Goal: Task Accomplishment & Management: Find specific page/section

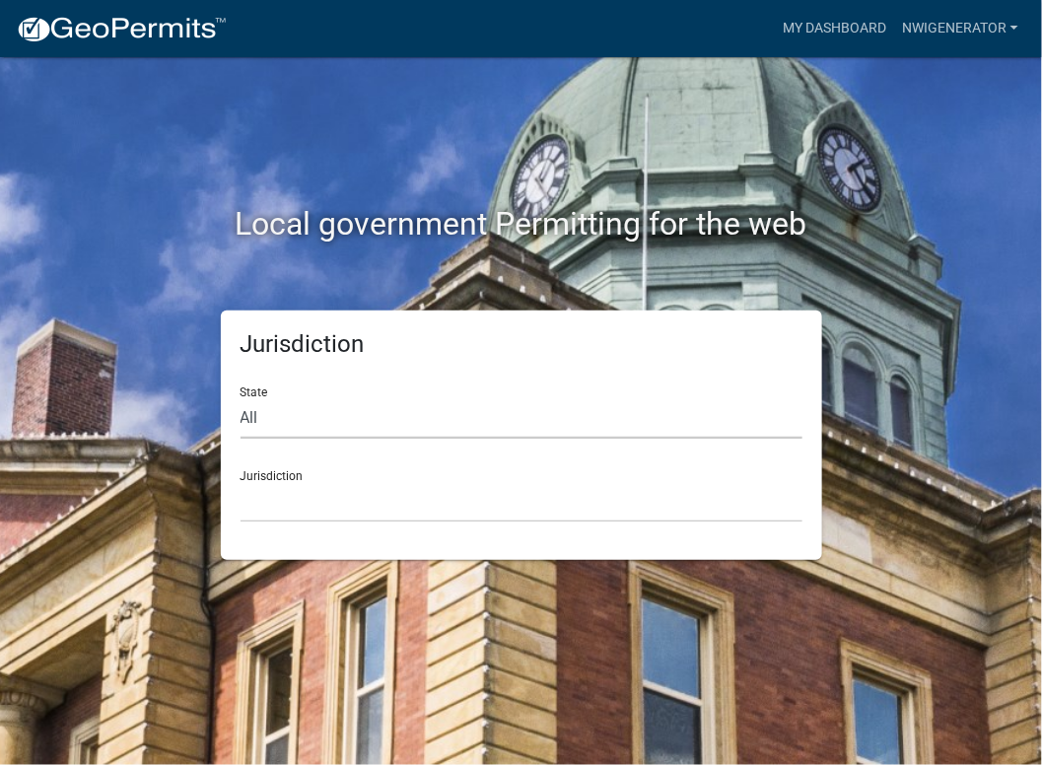
click at [278, 418] on select "All [US_STATE] [US_STATE] [US_STATE] [US_STATE] [US_STATE] [US_STATE] [US_STATE…" at bounding box center [522, 418] width 562 height 40
select select "[US_STATE]"
click at [241, 398] on select "All [US_STATE] [US_STATE] [US_STATE] [US_STATE] [US_STATE] [US_STATE] [US_STATE…" at bounding box center [522, 418] width 562 height 40
click at [306, 516] on select "City of [GEOGRAPHIC_DATA], [US_STATE] City of [GEOGRAPHIC_DATA], [US_STATE] Cit…" at bounding box center [522, 502] width 562 height 40
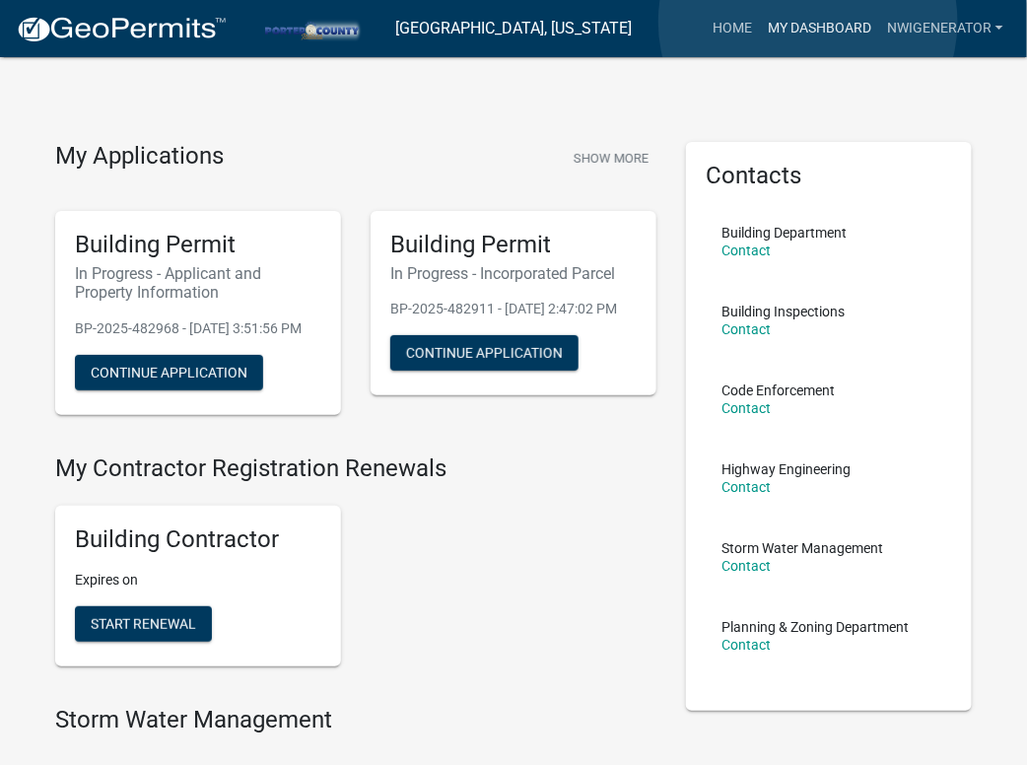
click at [808, 22] on link "My Dashboard" at bounding box center [819, 28] width 119 height 37
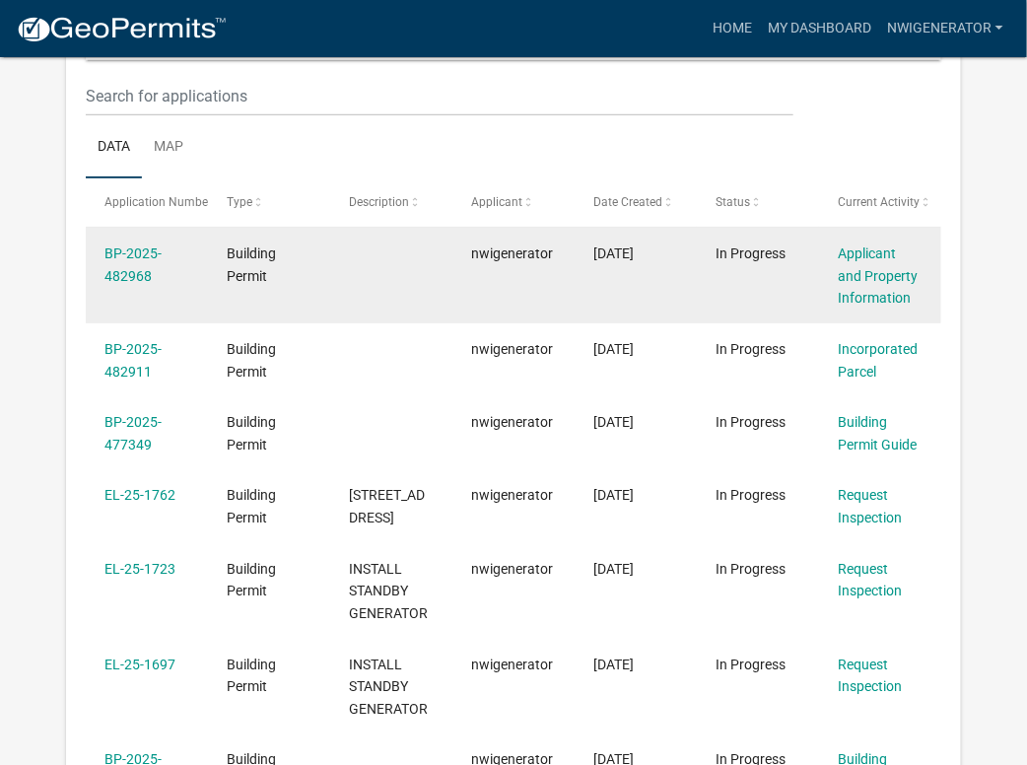
scroll to position [261, 0]
